Goal: Book appointment/travel/reservation

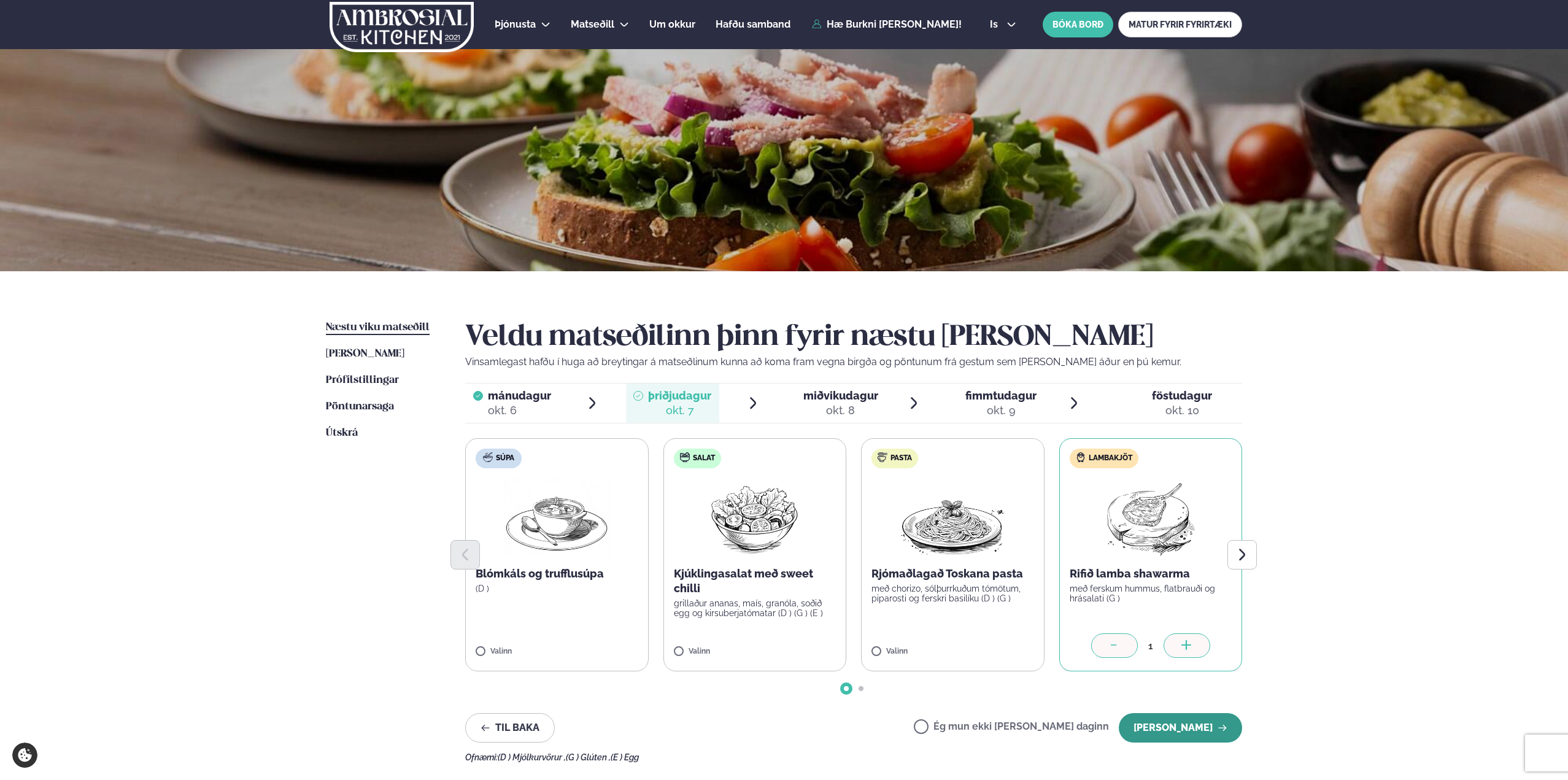
click at [1203, 723] on button "[PERSON_NAME]" at bounding box center [1181, 727] width 124 height 30
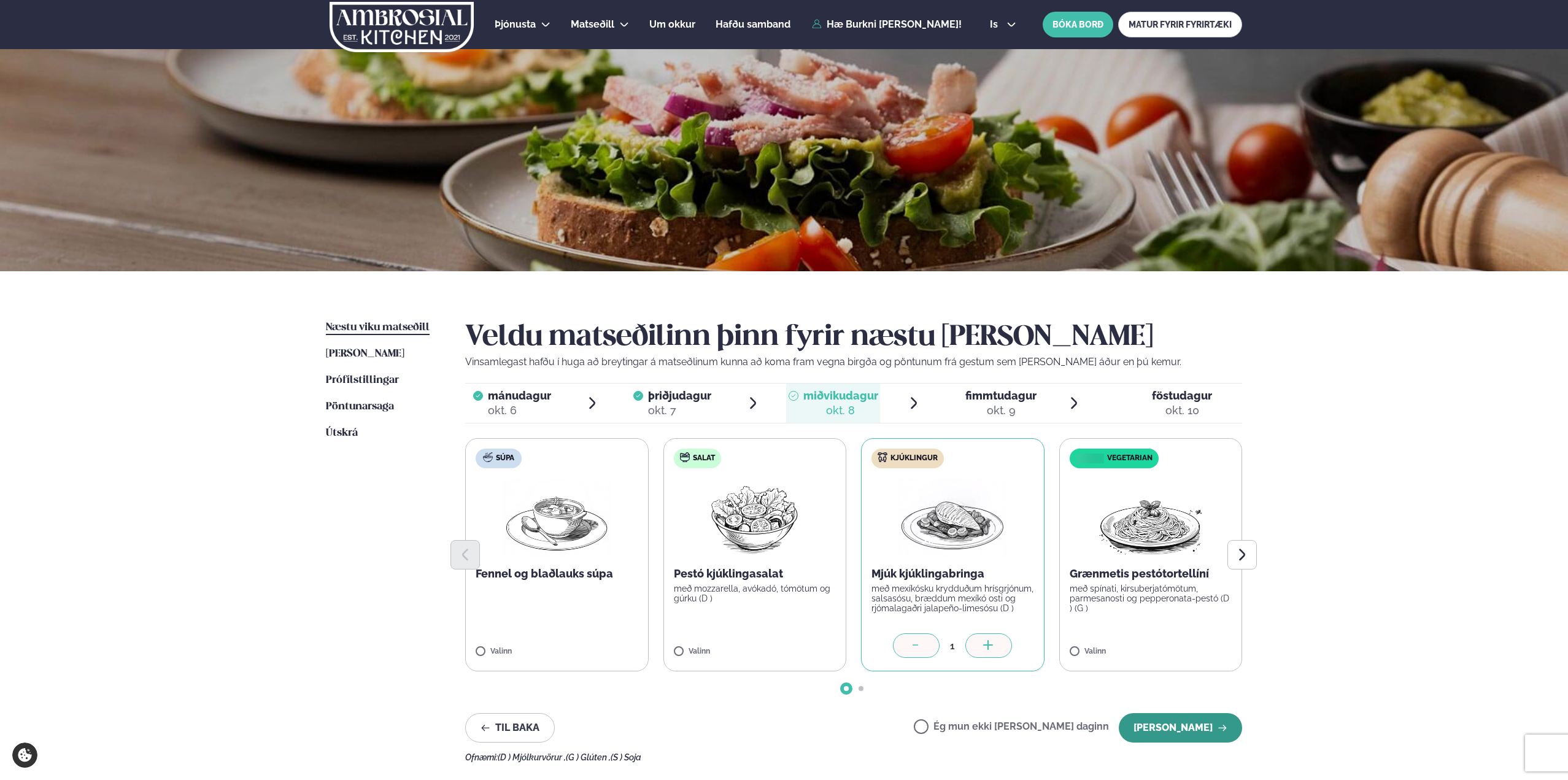
click at [1203, 726] on button "[PERSON_NAME]" at bounding box center [1181, 727] width 124 height 30
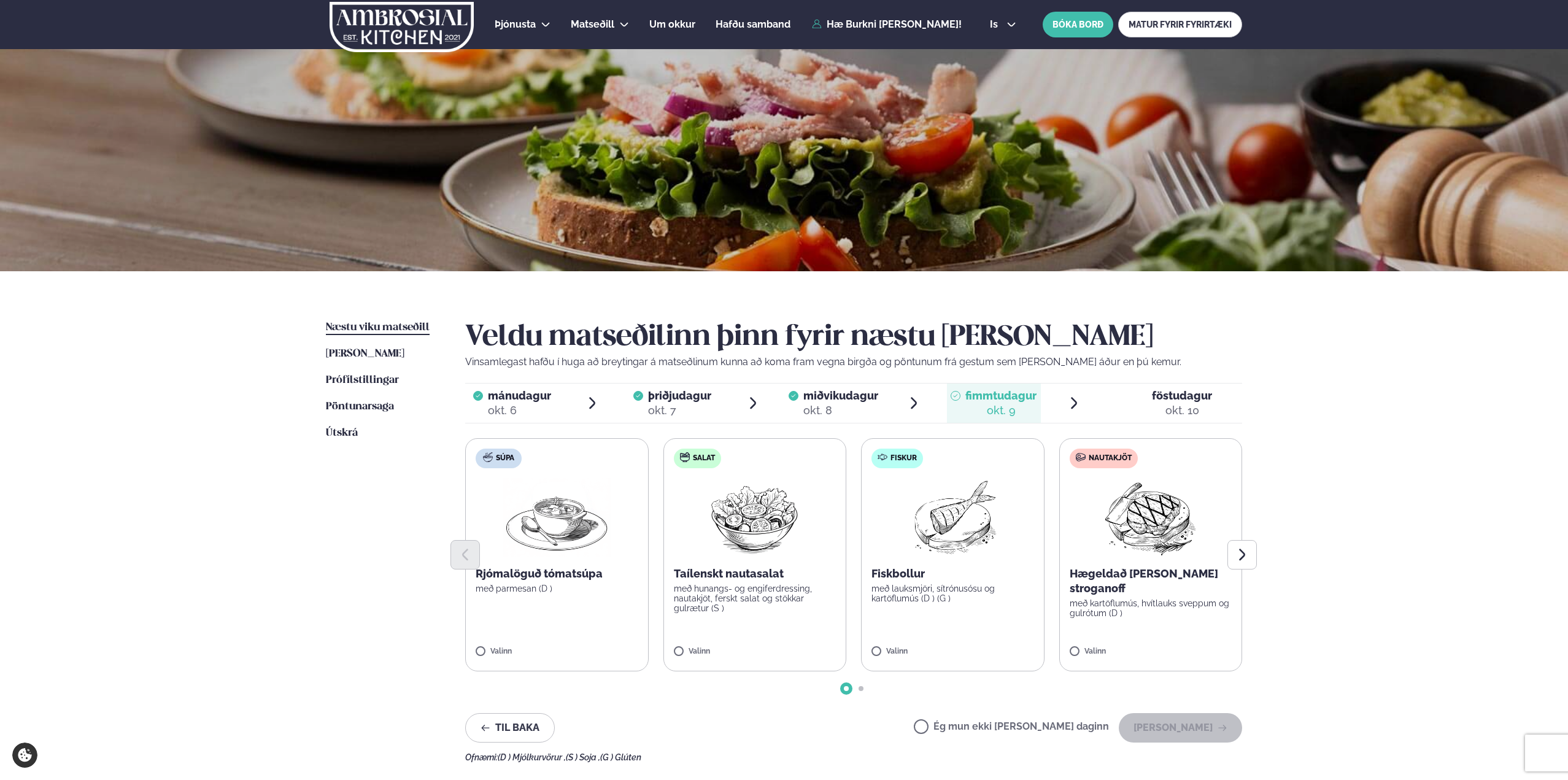
click at [1001, 723] on label "Ég mun ekki [PERSON_NAME] daginn" at bounding box center [1011, 728] width 195 height 13
click at [1174, 725] on button "[PERSON_NAME]" at bounding box center [1181, 727] width 124 height 30
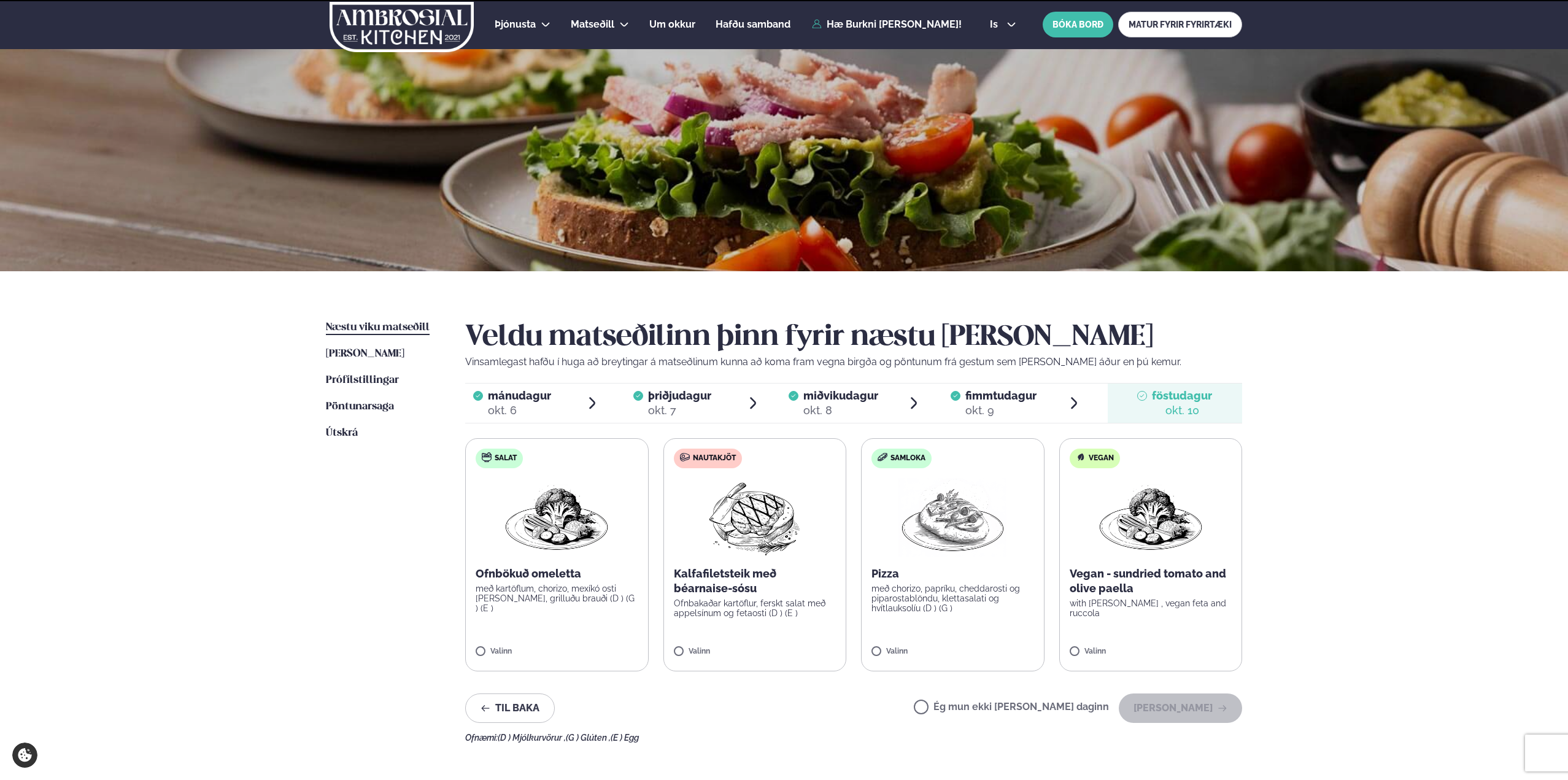
click at [677, 406] on div "okt. 7" at bounding box center [680, 410] width 63 height 14
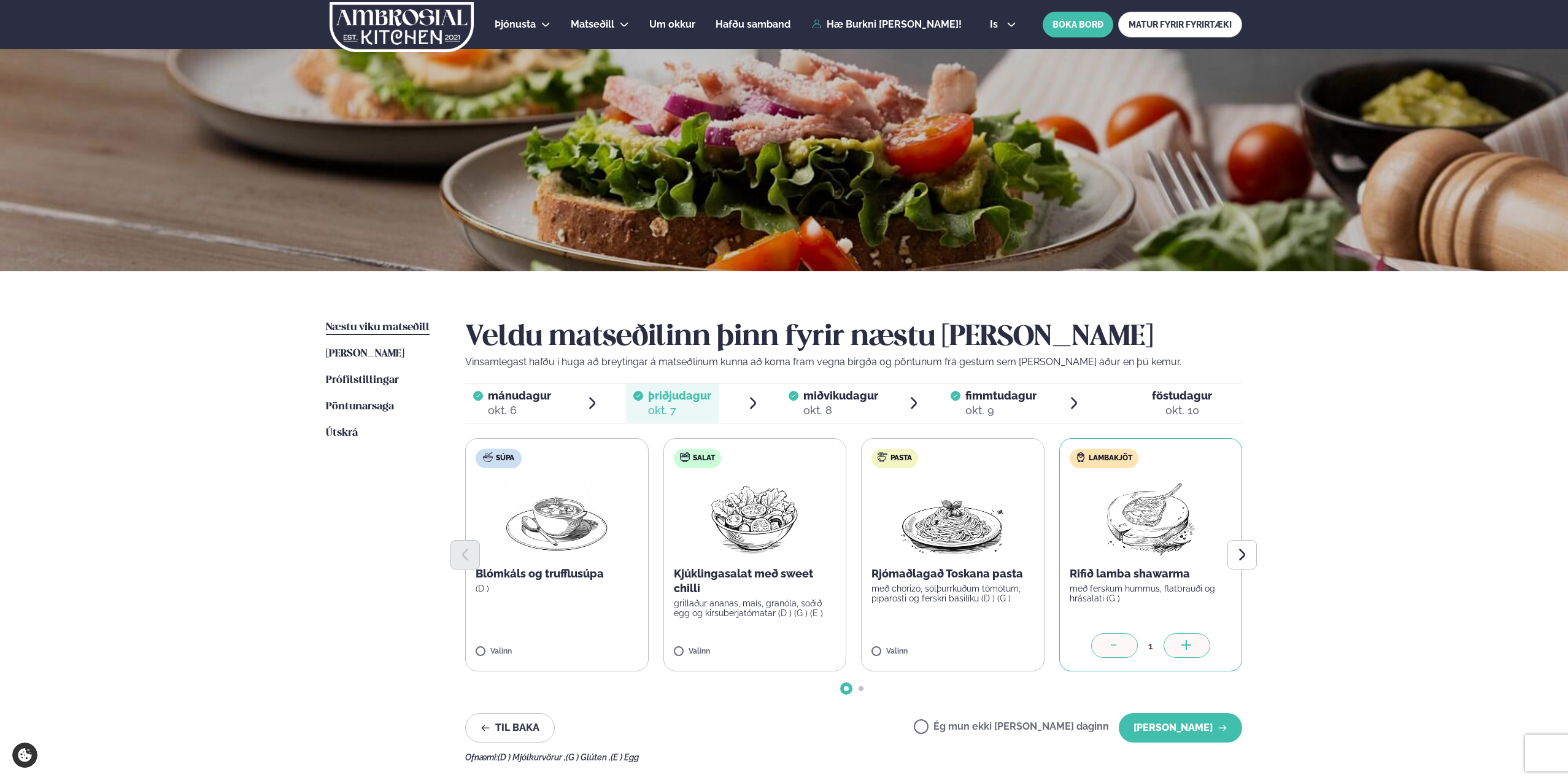
click at [1116, 648] on icon at bounding box center [1115, 646] width 12 height 12
click at [1044, 729] on label "Ég mun ekki [PERSON_NAME] daginn" at bounding box center [1011, 728] width 195 height 13
click at [1190, 731] on button "[PERSON_NAME]" at bounding box center [1181, 727] width 124 height 30
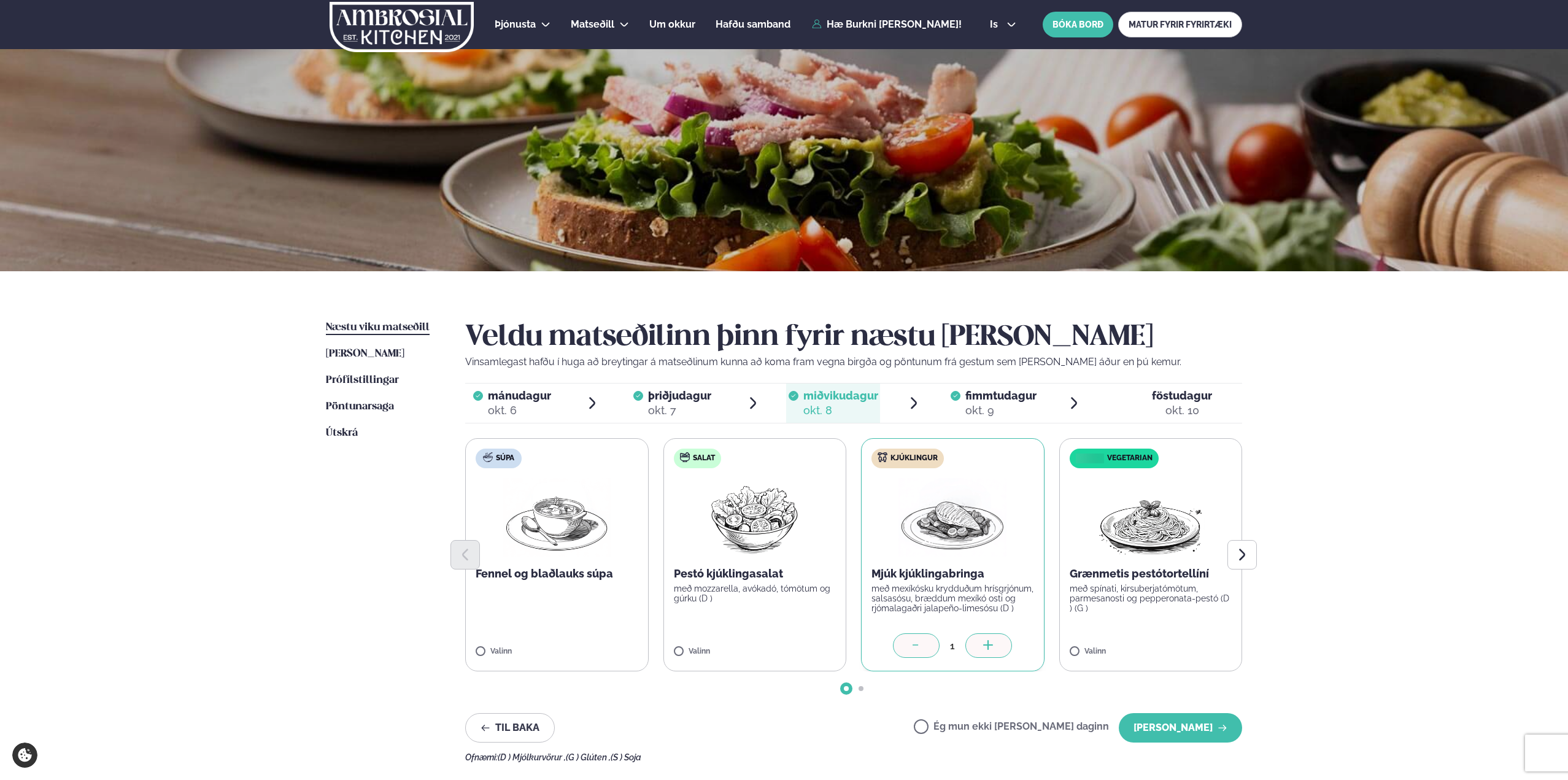
click at [969, 409] on div "okt. 9" at bounding box center [1001, 410] width 71 height 14
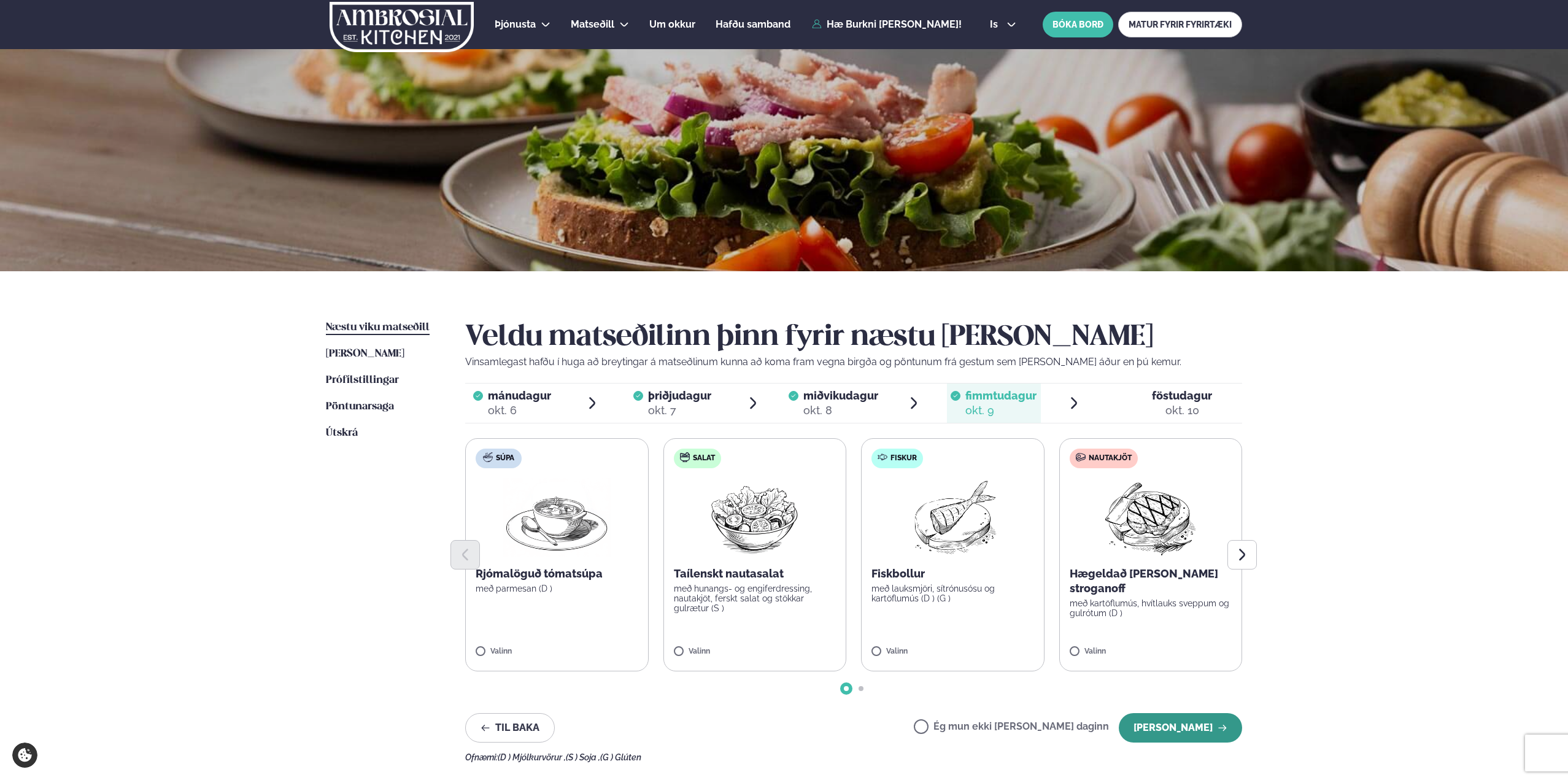
click at [1176, 725] on button "[PERSON_NAME]" at bounding box center [1181, 727] width 124 height 30
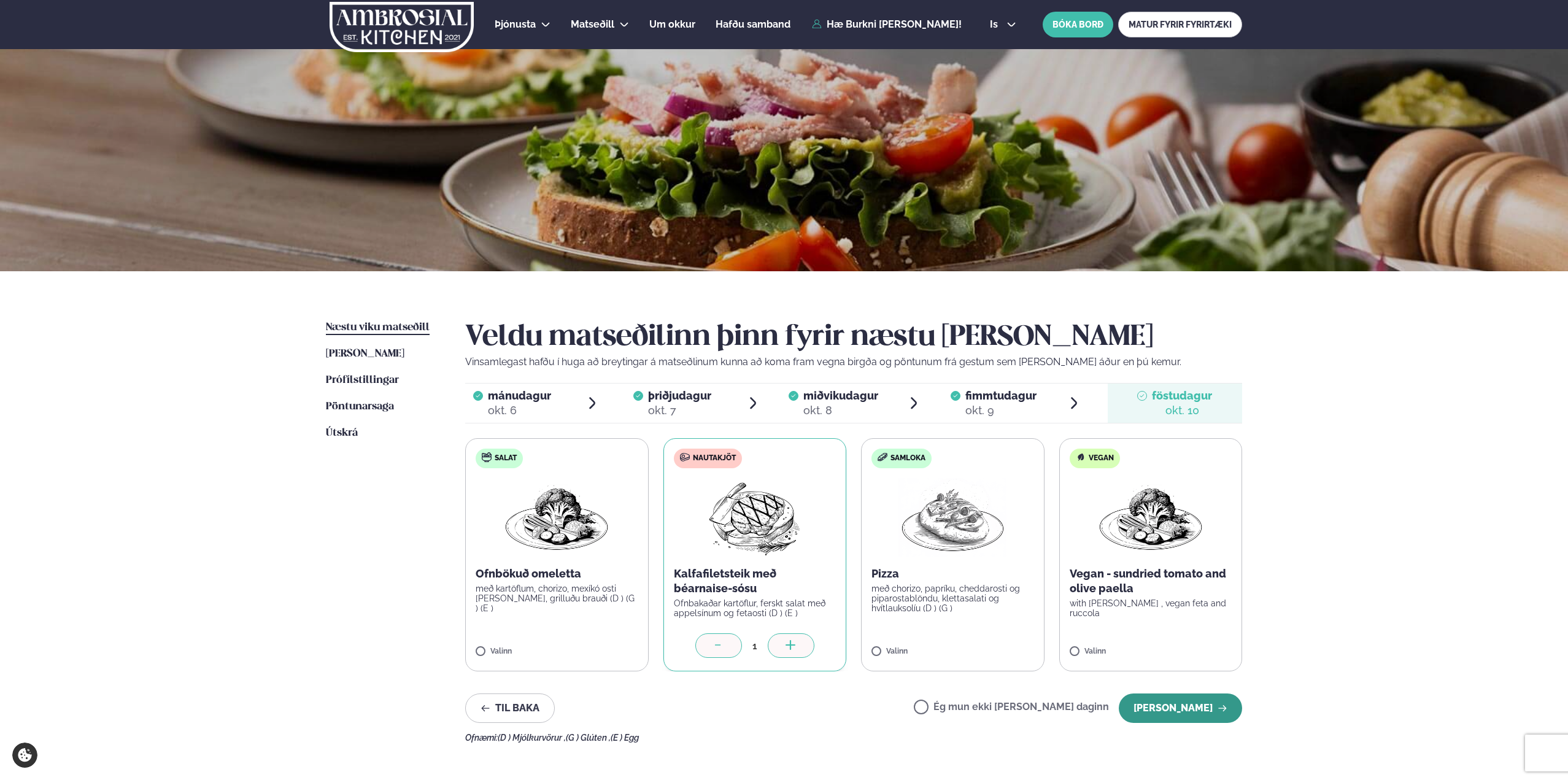
click at [1192, 711] on button "[PERSON_NAME]" at bounding box center [1181, 708] width 124 height 30
